Goal: Find specific page/section: Find specific page/section

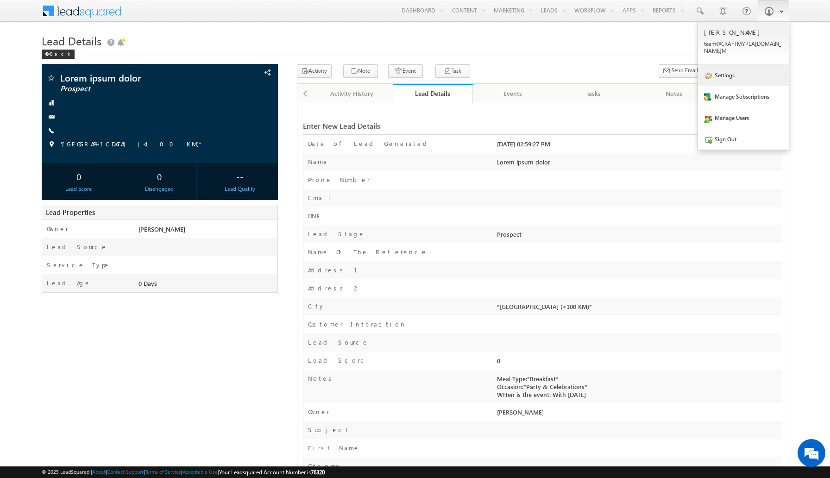
click at [741, 66] on link "Settings" at bounding box center [743, 74] width 91 height 21
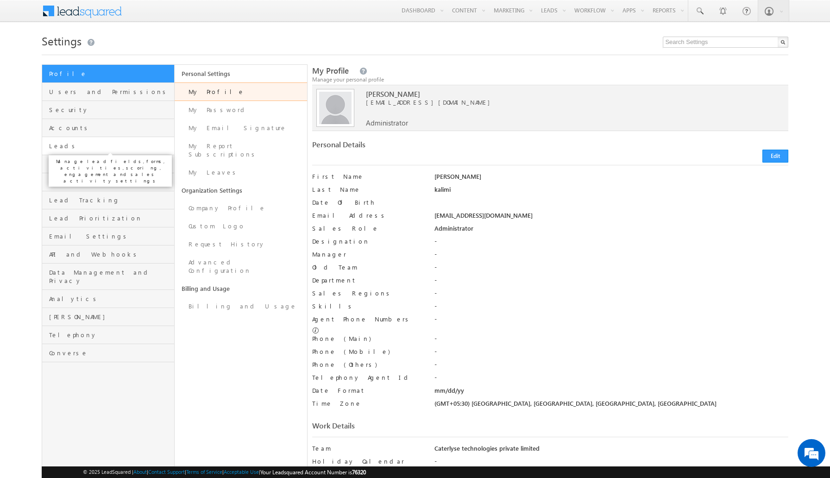
click at [118, 149] on span "Leads" at bounding box center [110, 146] width 123 height 8
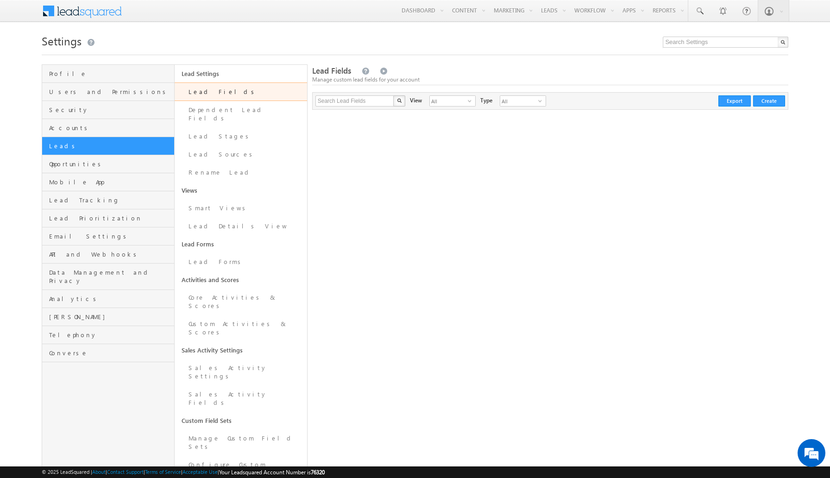
click at [226, 95] on link "Lead Fields" at bounding box center [241, 91] width 132 height 19
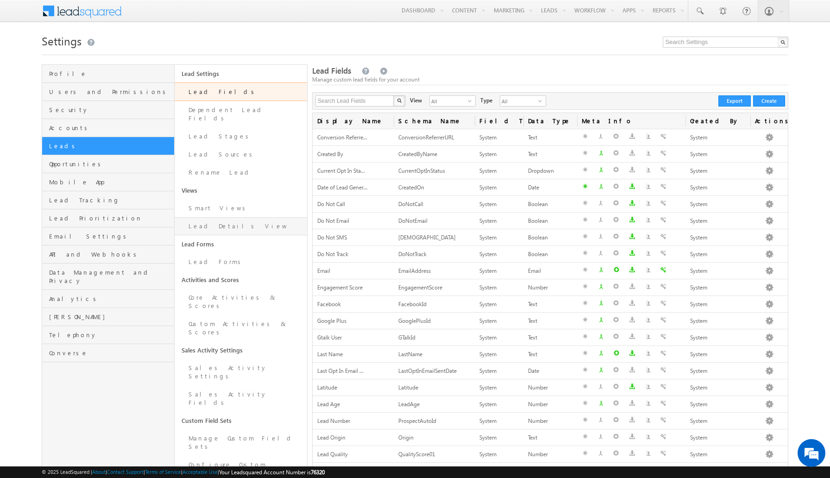
click at [230, 219] on link "Lead Details View" at bounding box center [241, 226] width 132 height 18
